Goal: Task Accomplishment & Management: Manage account settings

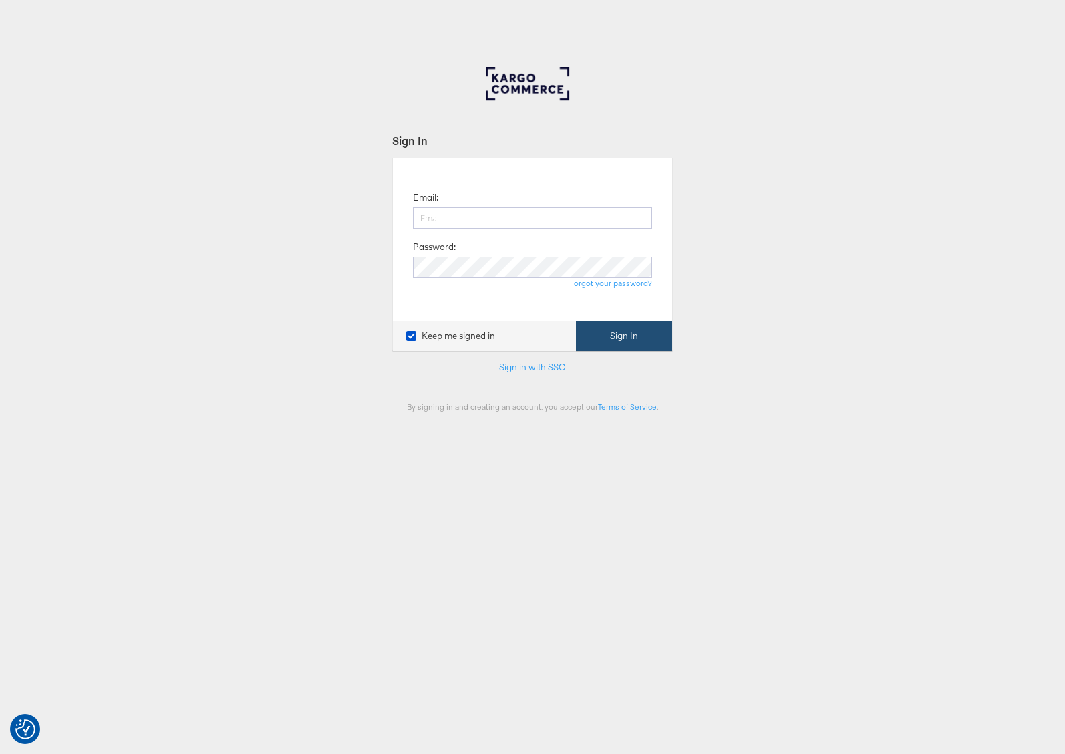
type input "adam.mcgilvray@kargo.com"
click at [622, 339] on button "Sign In" at bounding box center [624, 336] width 96 height 30
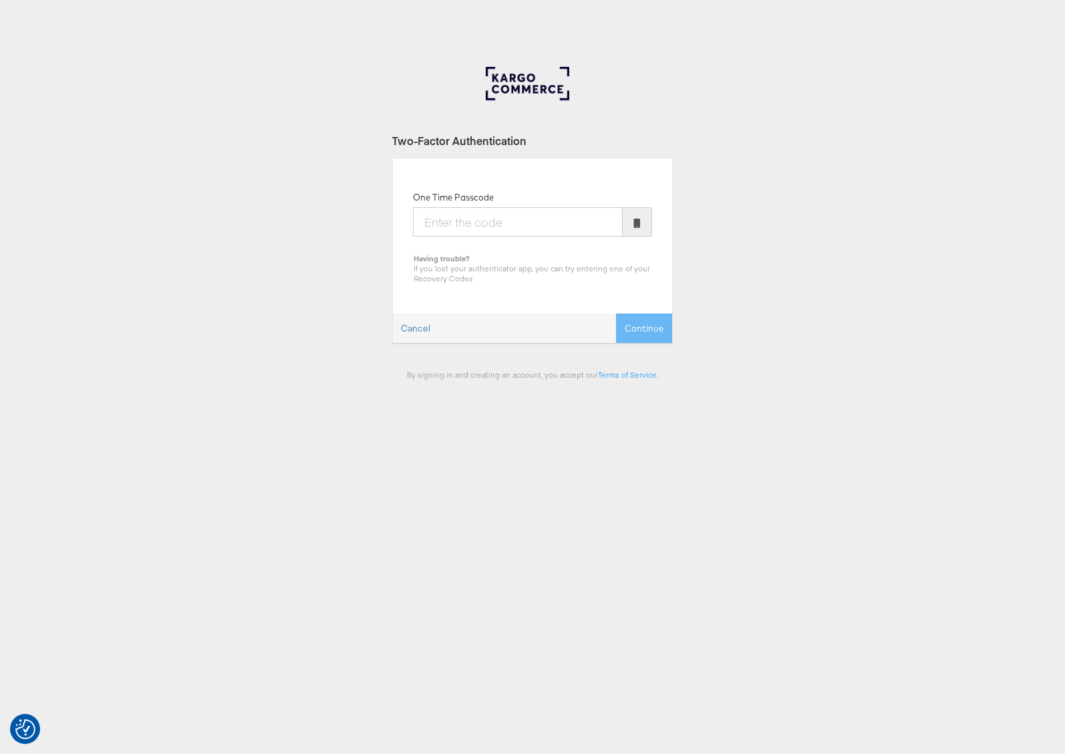
click at [523, 226] on input "One Time Passcode" at bounding box center [518, 221] width 210 height 29
type input "390531"
click at [616, 313] on button "Continue" at bounding box center [644, 328] width 56 height 30
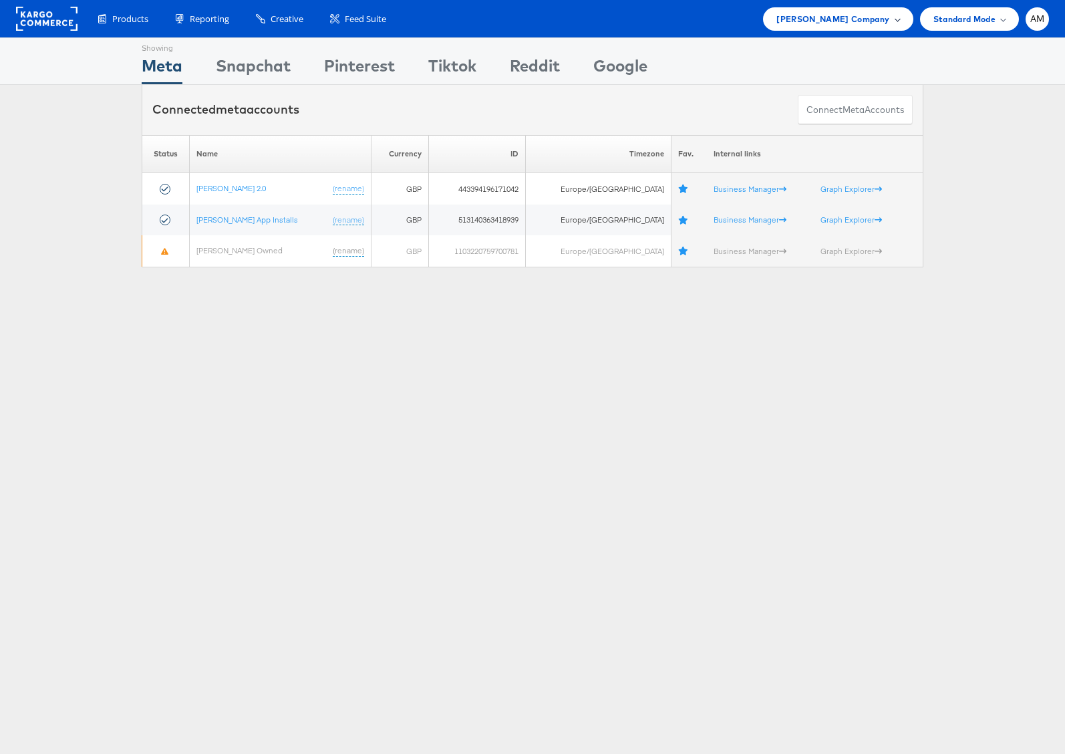
click at [854, 18] on span "[PERSON_NAME] Company" at bounding box center [832, 19] width 113 height 14
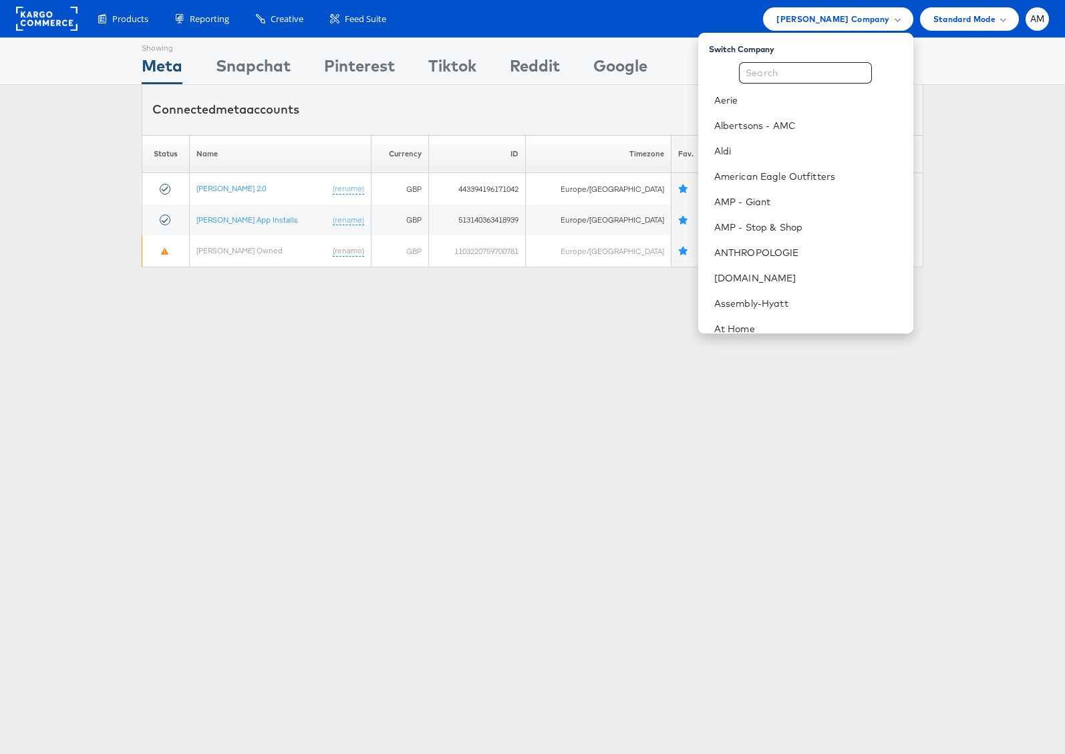
click at [676, 88] on div "Connected meta accounts Connect meta Accounts" at bounding box center [533, 110] width 782 height 50
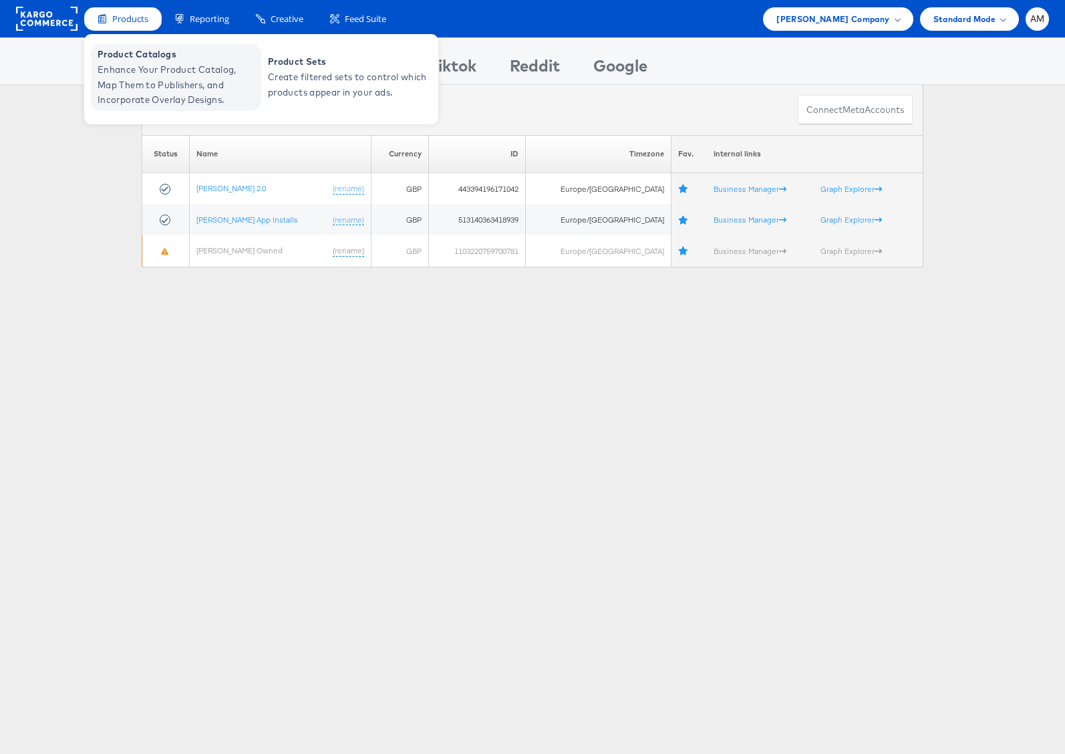
click at [149, 58] on span "Product Catalogs" at bounding box center [178, 54] width 160 height 15
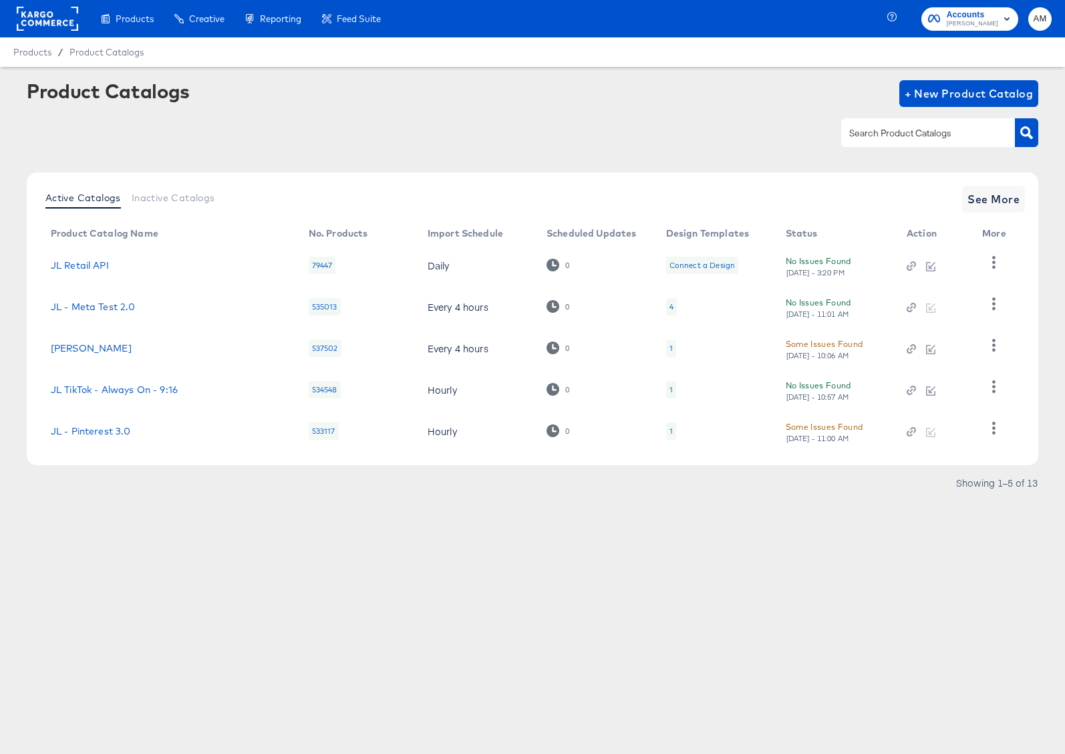
click at [962, 25] on span "[PERSON_NAME]" at bounding box center [972, 24] width 51 height 11
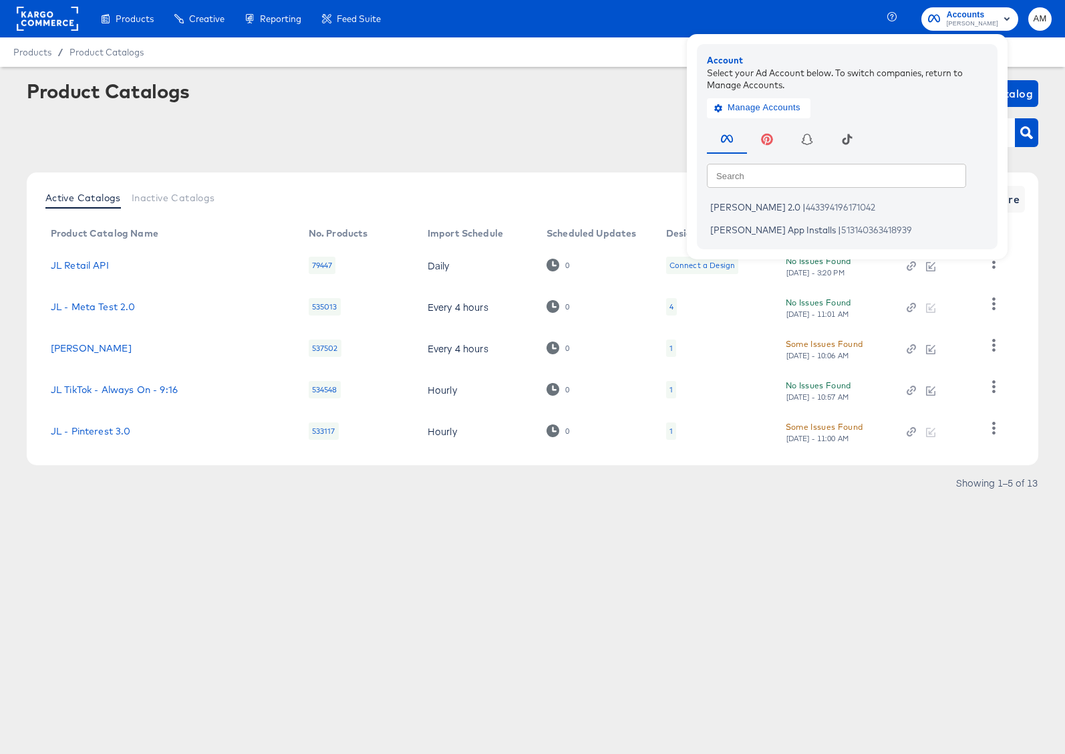
click at [55, 19] on rect at bounding box center [47, 19] width 61 height 24
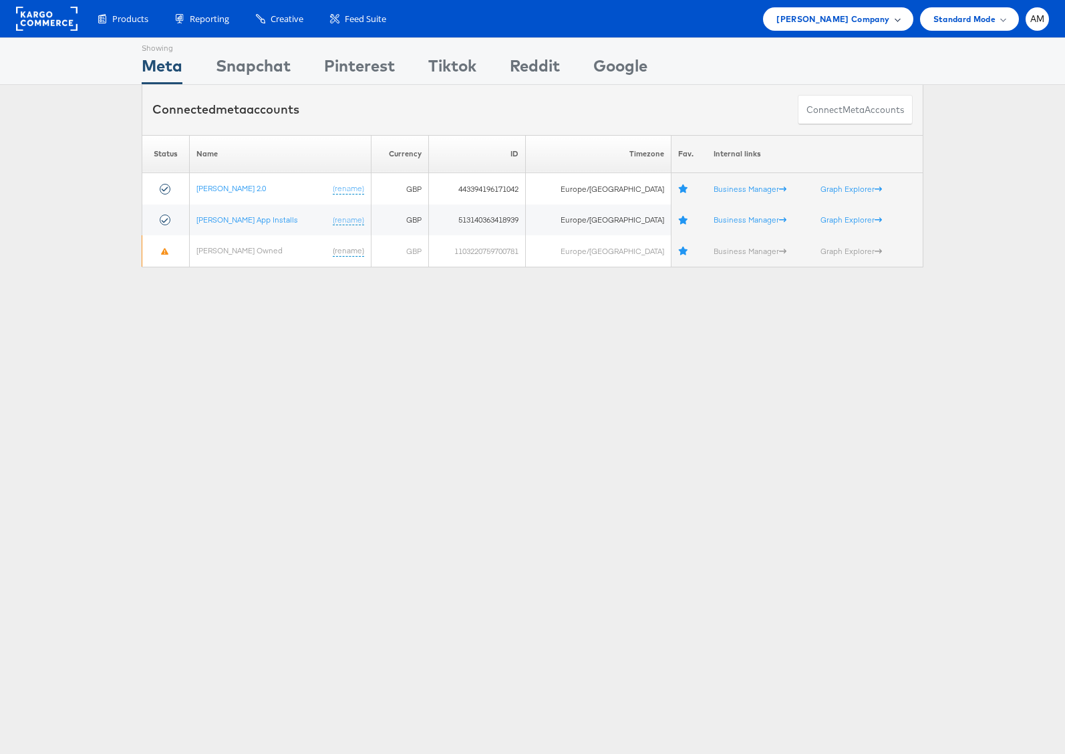
click at [833, 17] on span "John Lewis Company" at bounding box center [832, 19] width 113 height 14
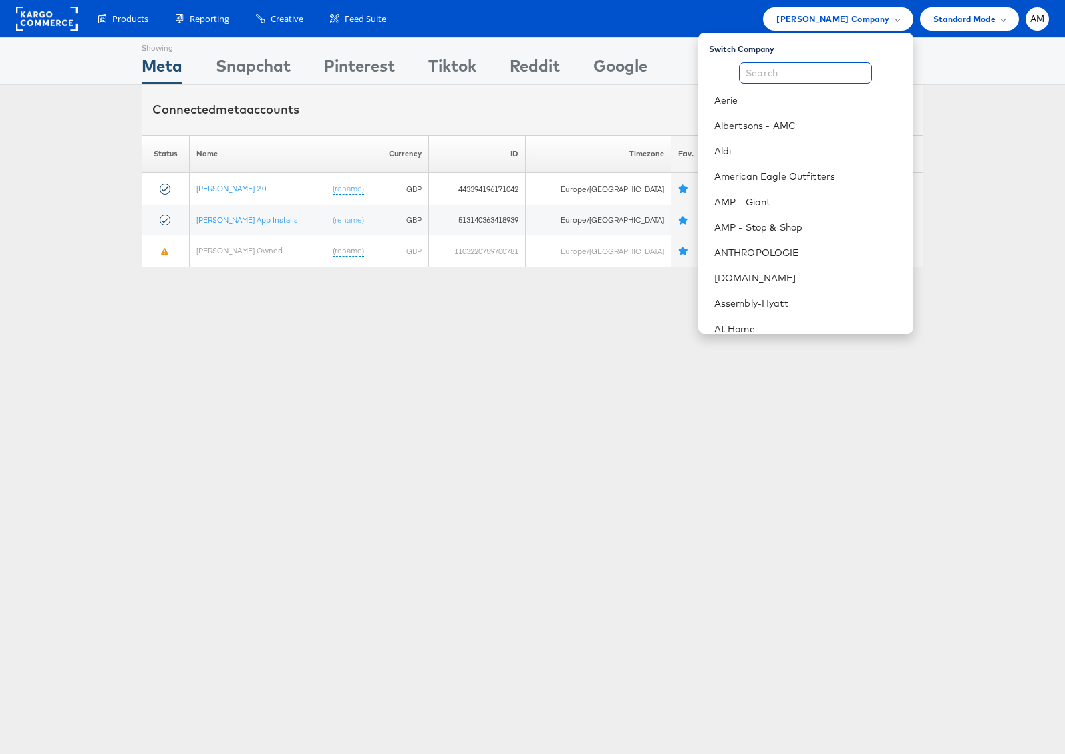
click at [815, 71] on input "text" at bounding box center [805, 72] width 133 height 21
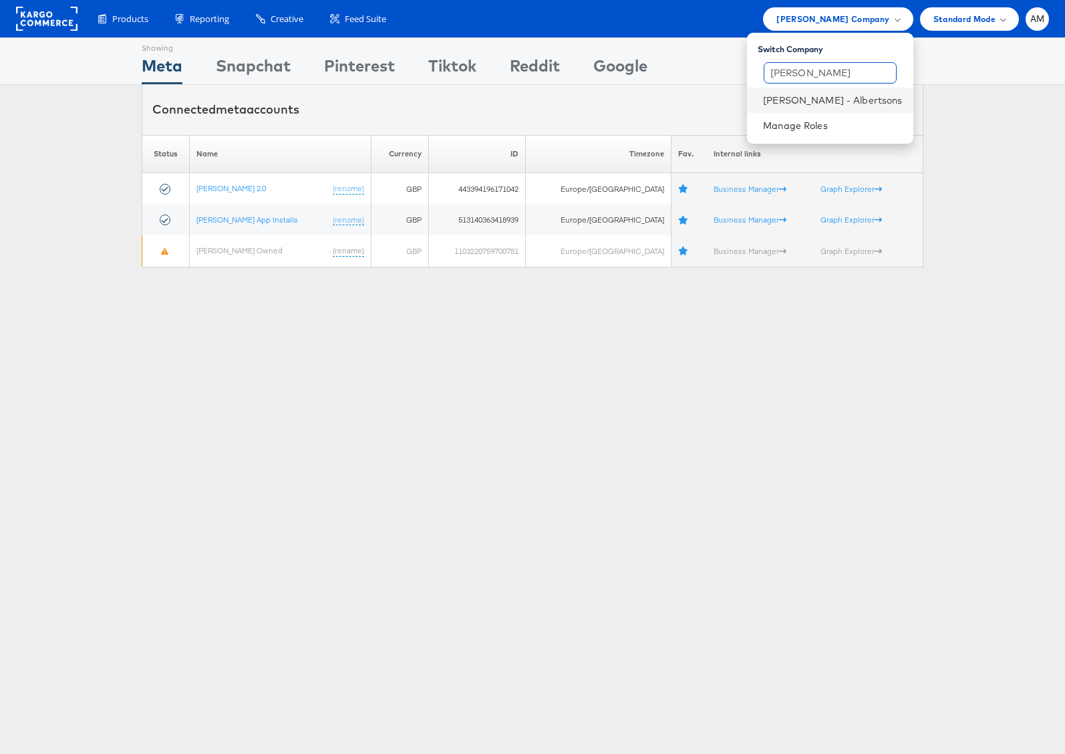
type input "merkle"
click at [823, 92] on li "[PERSON_NAME] - Albertsons" at bounding box center [830, 100] width 166 height 25
click at [815, 100] on link "[PERSON_NAME] - Albertsons" at bounding box center [832, 100] width 139 height 13
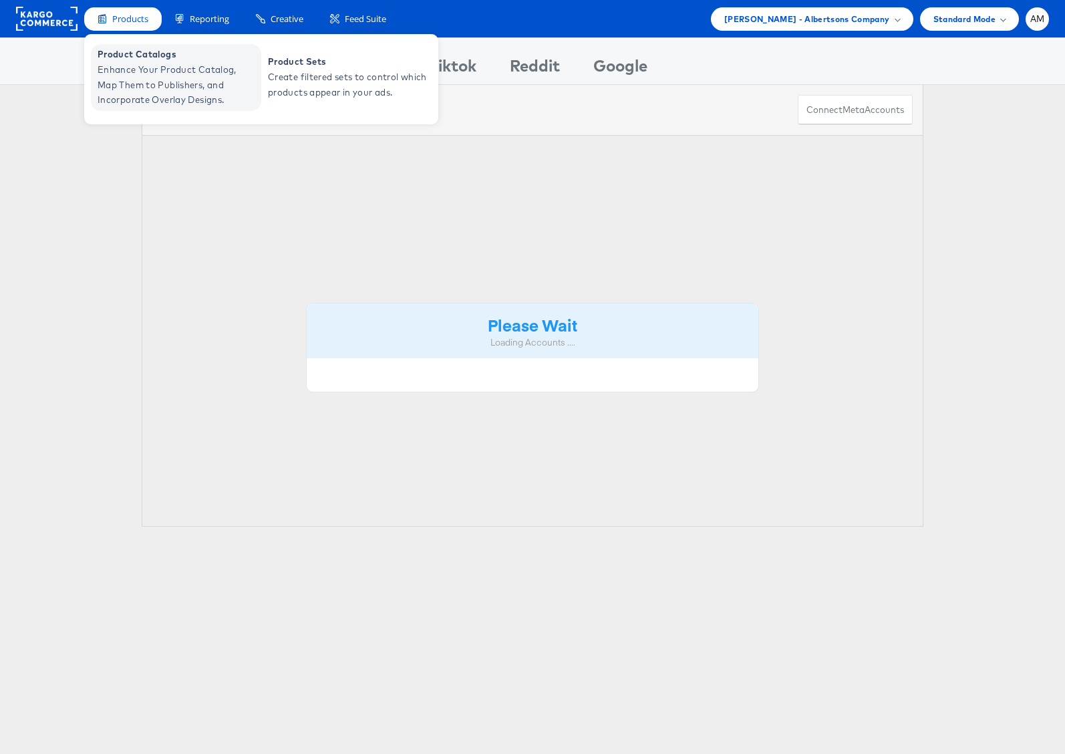
click at [144, 92] on span "Enhance Your Product Catalog, Map Them to Publishers, and Incorporate Overlay D…" at bounding box center [178, 84] width 160 height 45
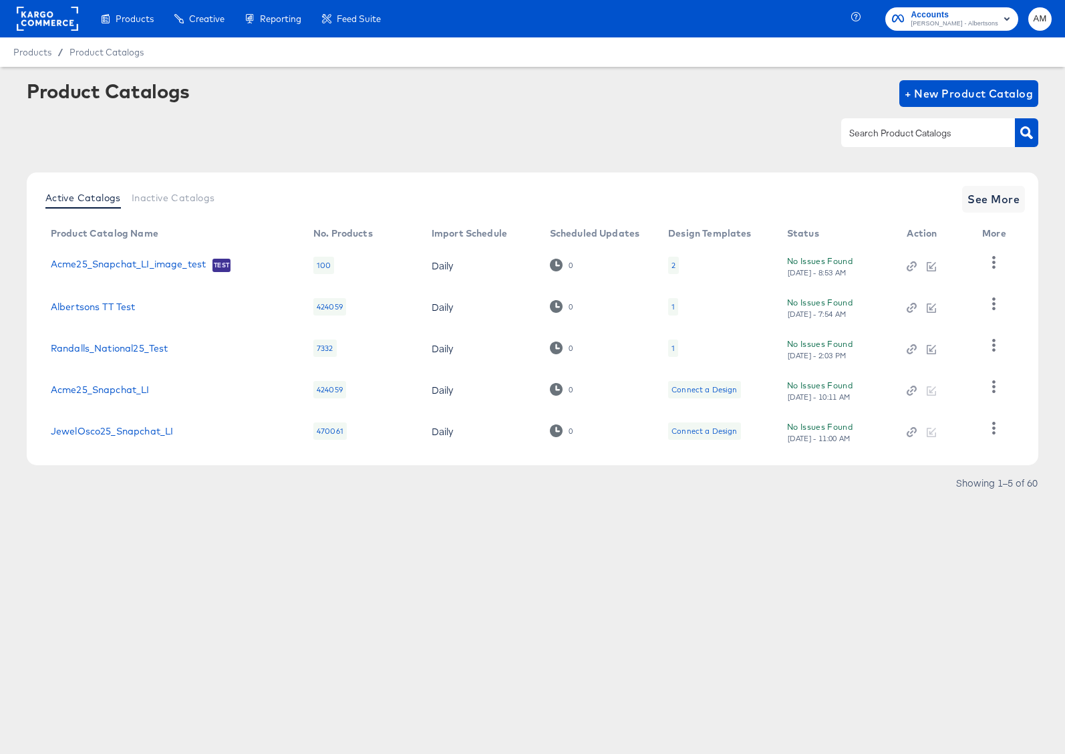
click at [41, 19] on rect at bounding box center [47, 19] width 61 height 24
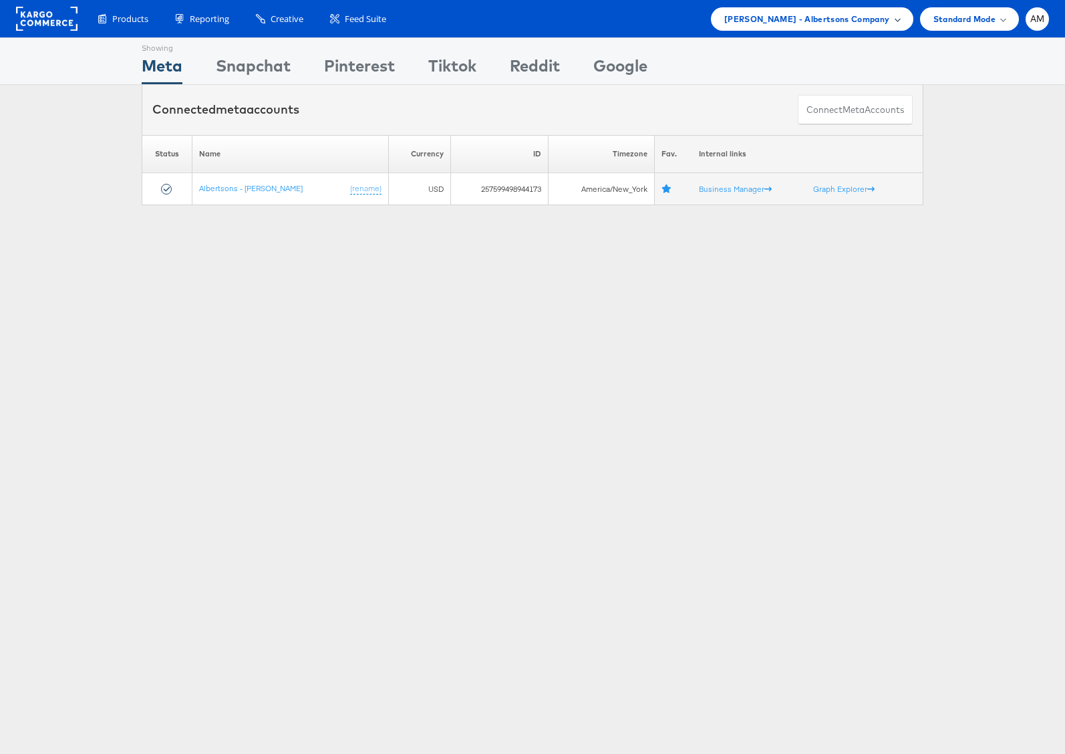
click at [807, 23] on span "Merkle - Albertsons Company" at bounding box center [807, 19] width 166 height 14
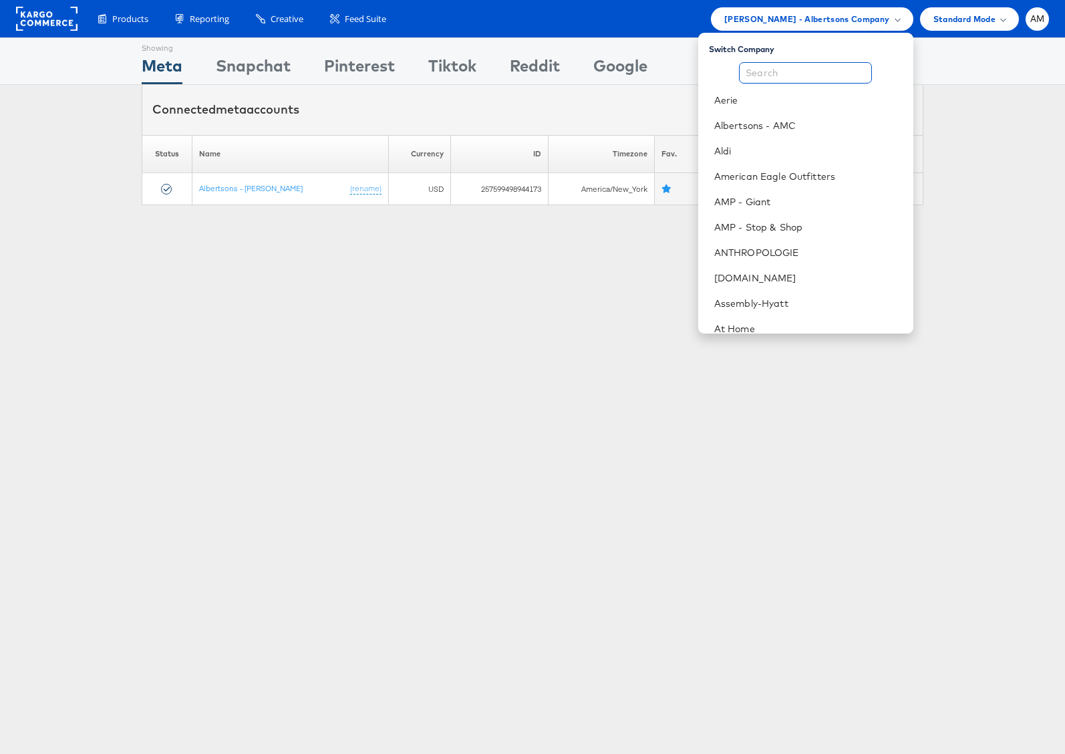
click at [793, 69] on input "text" at bounding box center [805, 72] width 133 height 21
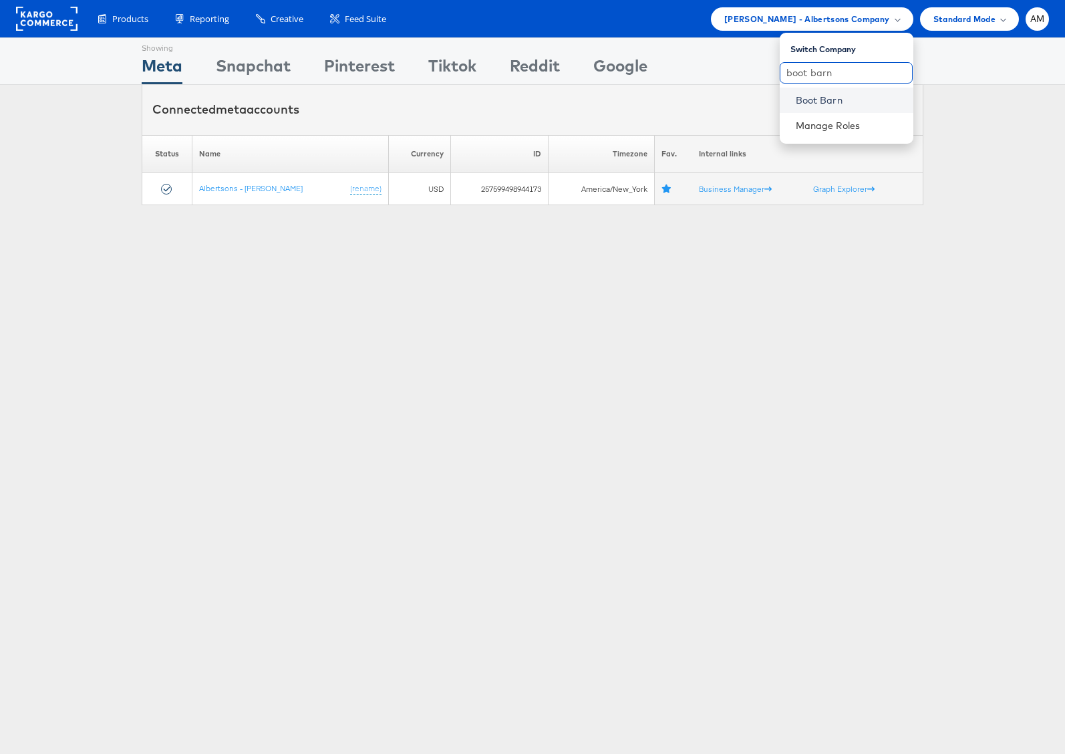
type input "boot barn"
click at [800, 100] on link "Boot Barn" at bounding box center [849, 100] width 107 height 13
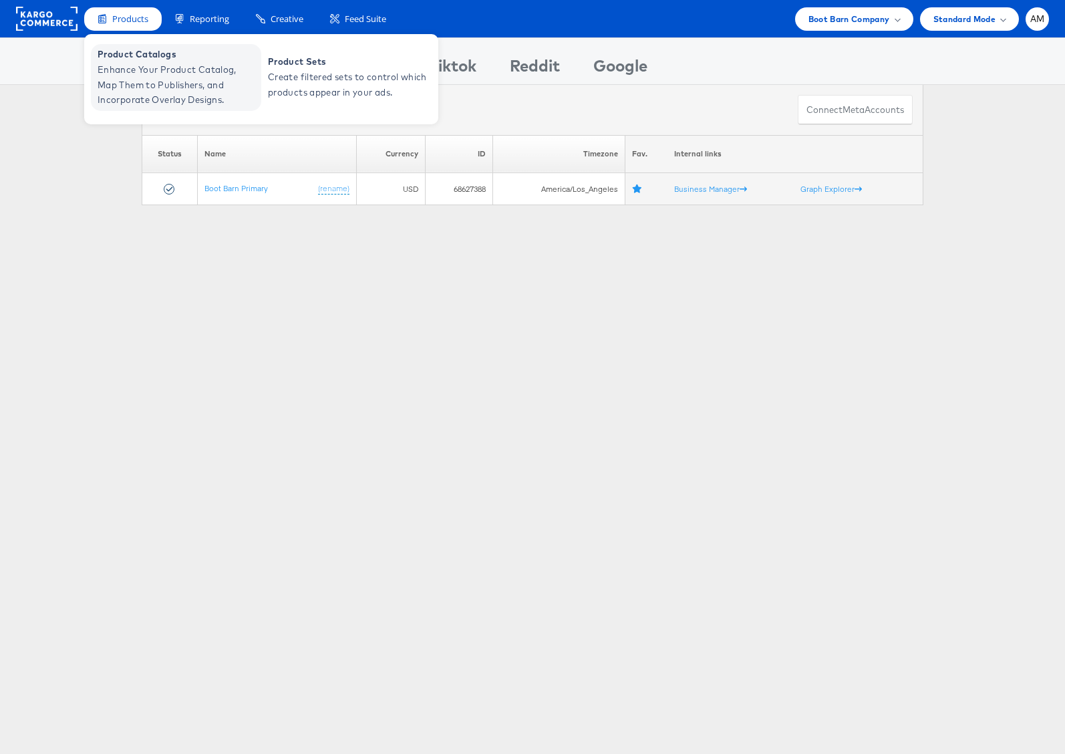
click at [144, 96] on span "Enhance Your Product Catalog, Map Them to Publishers, and Incorporate Overlay D…" at bounding box center [178, 84] width 160 height 45
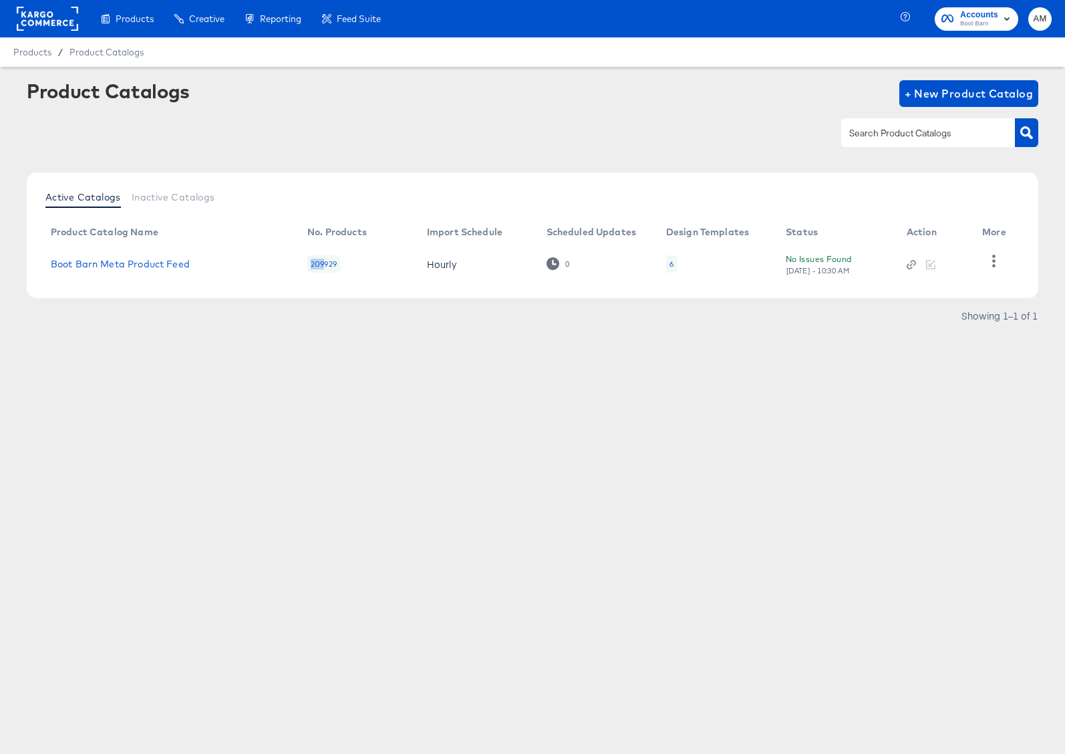
drag, startPoint x: 323, startPoint y: 263, endPoint x: 304, endPoint y: 262, distance: 19.4
click at [304, 262] on td "209929" at bounding box center [357, 263] width 120 height 41
